Goal: Task Accomplishment & Management: Manage account settings

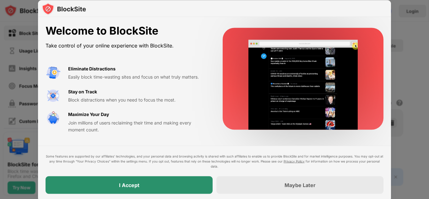
click at [179, 183] on div "I Accept" at bounding box center [129, 185] width 167 height 18
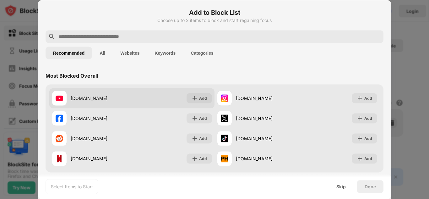
click at [197, 103] on div "[DOMAIN_NAME] Add" at bounding box center [131, 98] width 165 height 20
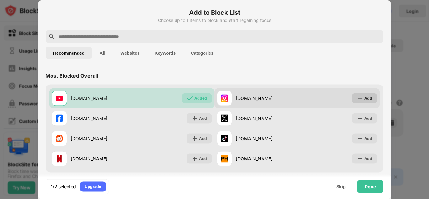
click at [369, 97] on div "Add" at bounding box center [368, 98] width 8 height 6
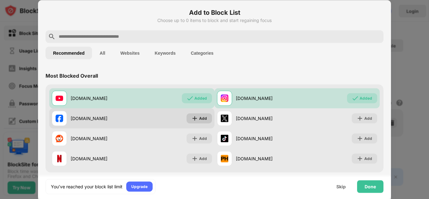
click at [197, 119] on img at bounding box center [194, 118] width 6 height 6
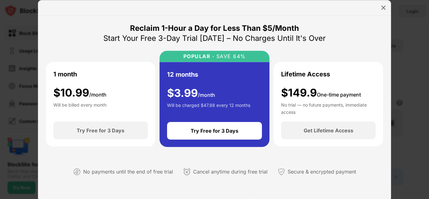
click at [373, 19] on div "Reclaim 1-Hour a Day for Less Than $5/Month Start Your Free 3-Day Trial Today –…" at bounding box center [214, 108] width 353 height 186
click at [384, 8] on img at bounding box center [383, 7] width 6 height 6
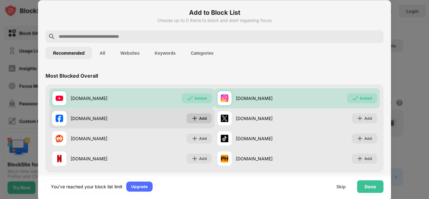
click at [207, 117] on div "Add" at bounding box center [198, 118] width 25 height 10
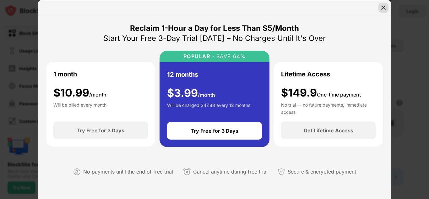
click at [382, 9] on img at bounding box center [383, 7] width 6 height 6
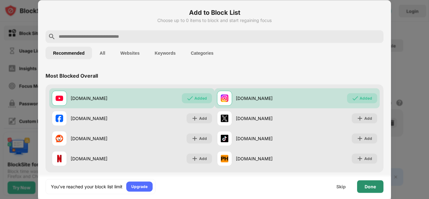
click at [378, 187] on div "Done" at bounding box center [370, 186] width 26 height 13
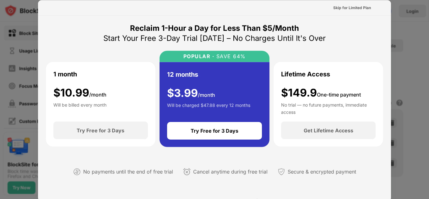
click at [361, 8] on div "Skip for Limited Plan" at bounding box center [352, 7] width 38 height 6
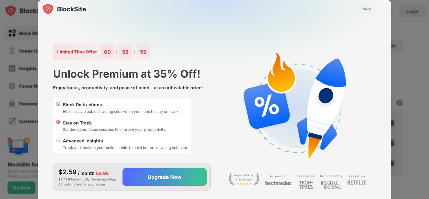
click at [361, 8] on div "Skip" at bounding box center [367, 9] width 18 height 10
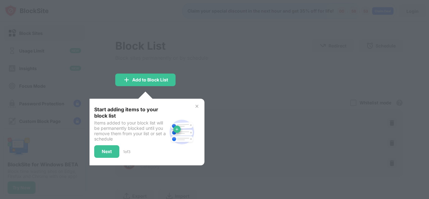
click at [219, 94] on div at bounding box center [214, 99] width 429 height 199
click at [107, 154] on div "Next" at bounding box center [106, 151] width 25 height 13
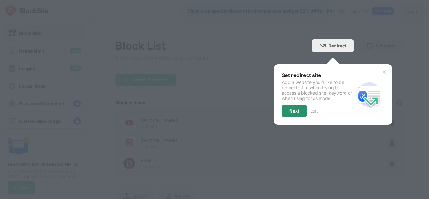
click at [297, 112] on div "Next" at bounding box center [294, 110] width 10 height 5
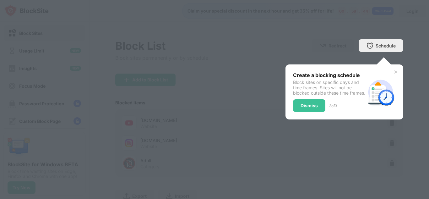
click at [297, 112] on div "Dismiss" at bounding box center [309, 105] width 32 height 13
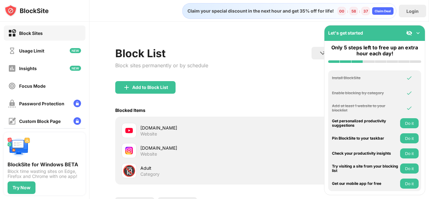
click at [417, 33] on img at bounding box center [418, 33] width 6 height 6
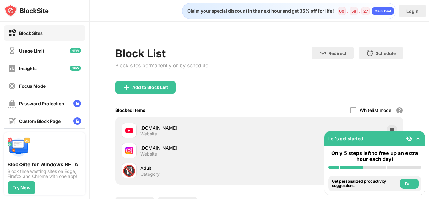
click at [408, 182] on button "Do it" at bounding box center [409, 183] width 19 height 10
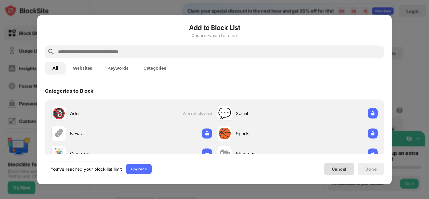
click at [343, 166] on div "Cancel" at bounding box center [338, 168] width 15 height 5
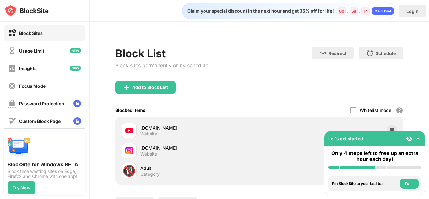
click at [413, 186] on button "Do it" at bounding box center [409, 183] width 19 height 10
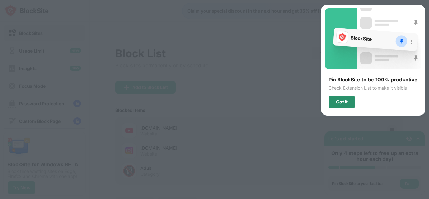
click at [346, 100] on div "Got It" at bounding box center [342, 101] width 12 height 5
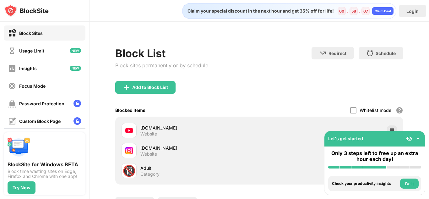
click at [410, 181] on button "Do it" at bounding box center [409, 183] width 19 height 10
click at [0, 0] on button "Do it" at bounding box center [0, 0] width 0 height 0
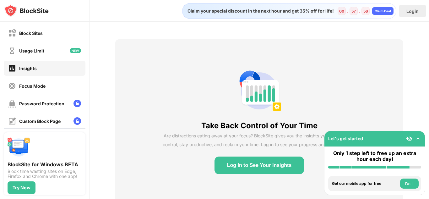
click at [409, 187] on button "Do it" at bounding box center [409, 183] width 19 height 10
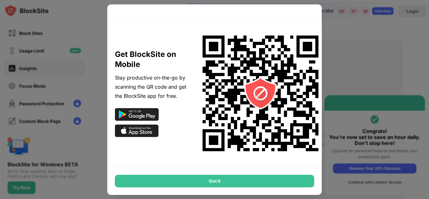
click at [409, 187] on div at bounding box center [214, 99] width 429 height 199
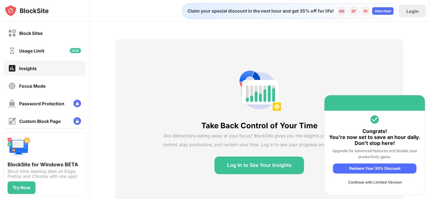
click at [360, 93] on div "Take Back Control of Your Time Are distractions eating away at your focus? Bloc…" at bounding box center [259, 121] width 288 height 164
click at [364, 181] on div "Continue with Limited Version" at bounding box center [374, 182] width 83 height 10
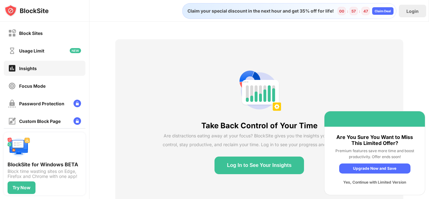
click at [364, 181] on div "Yes, Continue with Limited Version" at bounding box center [374, 182] width 71 height 10
